Goal: Check status: Check status

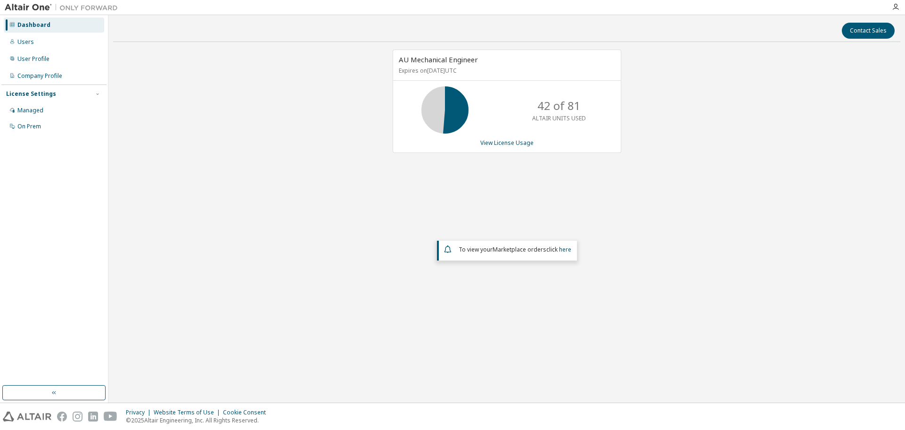
click at [496, 138] on div "AU Mechanical Engineer Expires on [DATE] UTC 42 of 81 ALTAIR UNITS USED View Li…" at bounding box center [507, 101] width 229 height 103
click at [488, 142] on link "View License Usage" at bounding box center [507, 143] width 53 height 8
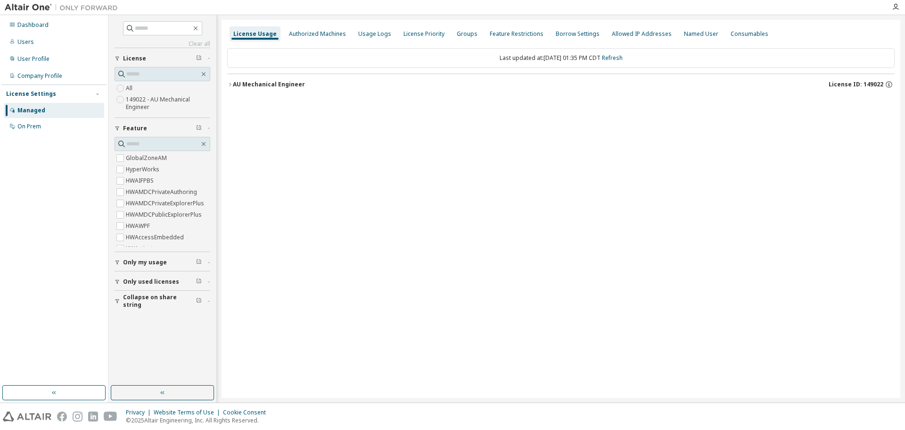
click at [252, 83] on div "AU Mechanical Engineer" at bounding box center [269, 85] width 72 height 8
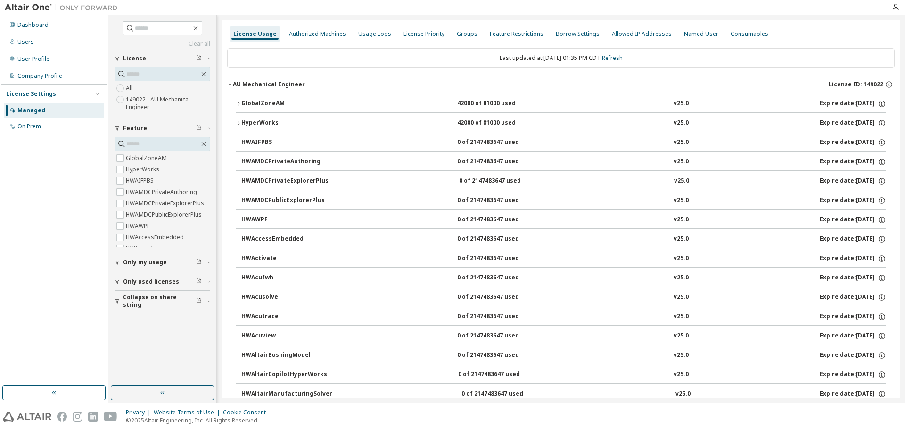
click at [244, 96] on button "GlobalZoneAM 42000 of 81000 used v25.0 Expire date: [DATE]" at bounding box center [561, 103] width 651 height 21
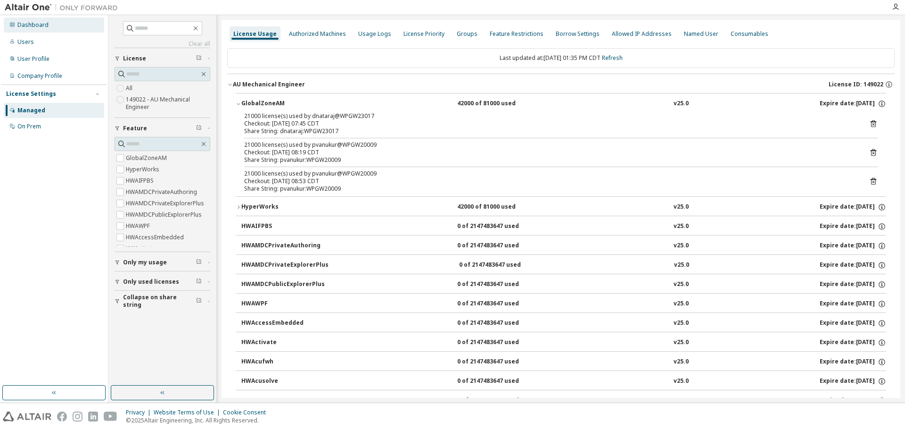
click at [47, 28] on div "Dashboard" at bounding box center [32, 25] width 31 height 8
